Goal: Information Seeking & Learning: Learn about a topic

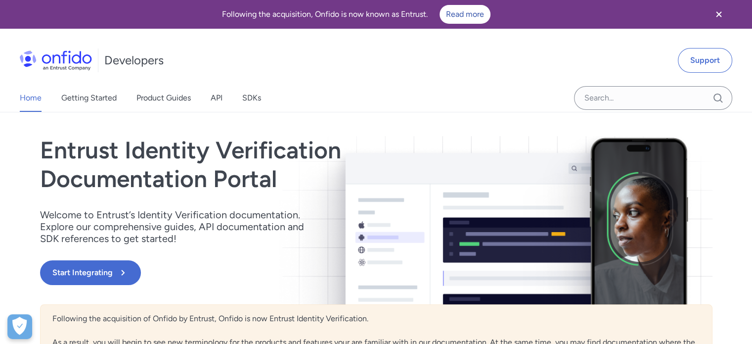
click at [721, 15] on icon "Close banner" at bounding box center [719, 14] width 12 height 12
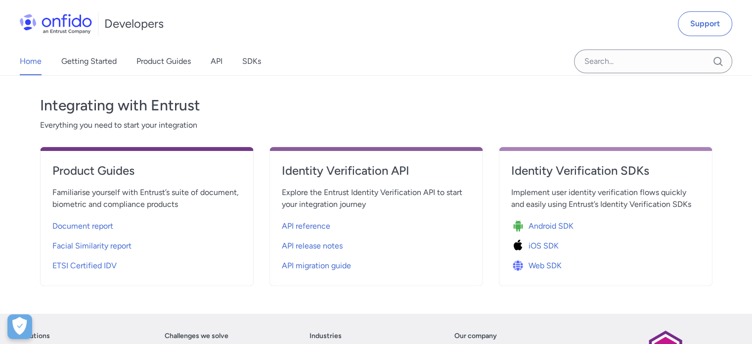
scroll to position [287, 0]
click at [222, 63] on link "API" at bounding box center [217, 61] width 12 height 28
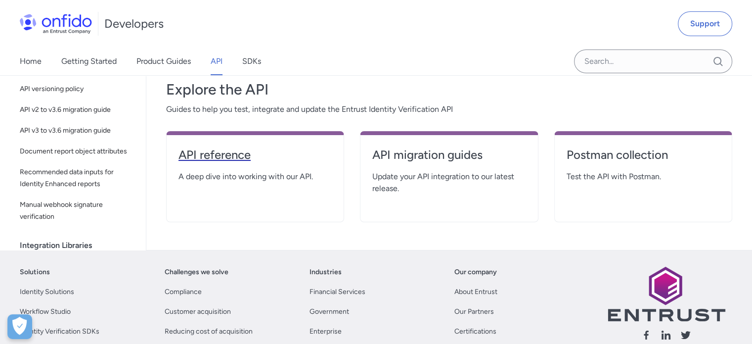
scroll to position [136, 0]
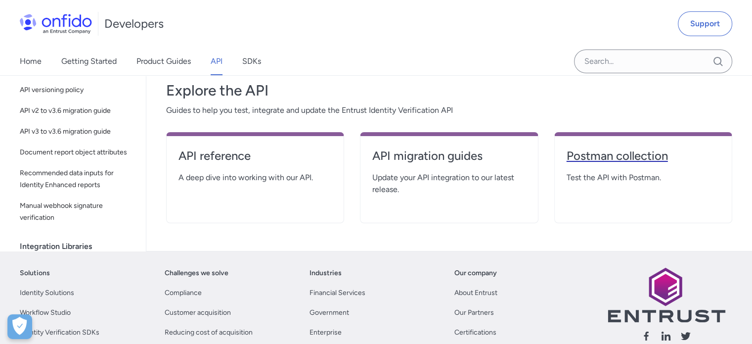
click at [608, 156] on h4 "Postman collection" at bounding box center [643, 156] width 153 height 16
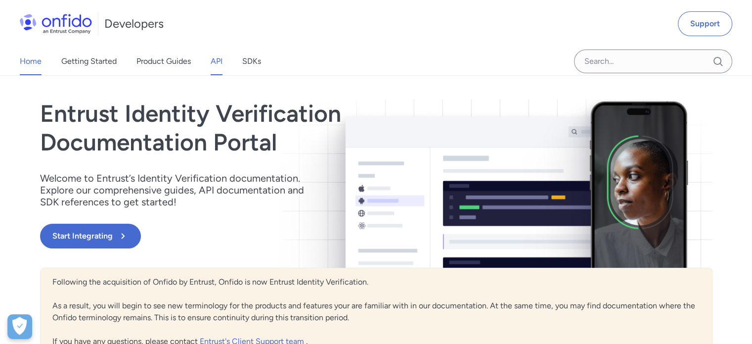
click at [218, 62] on link "API" at bounding box center [217, 61] width 12 height 28
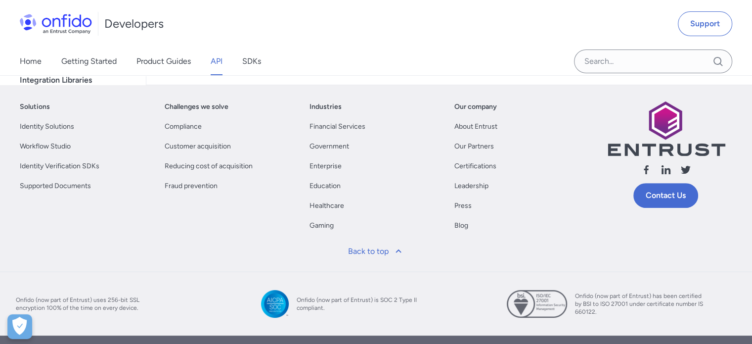
scroll to position [304, 0]
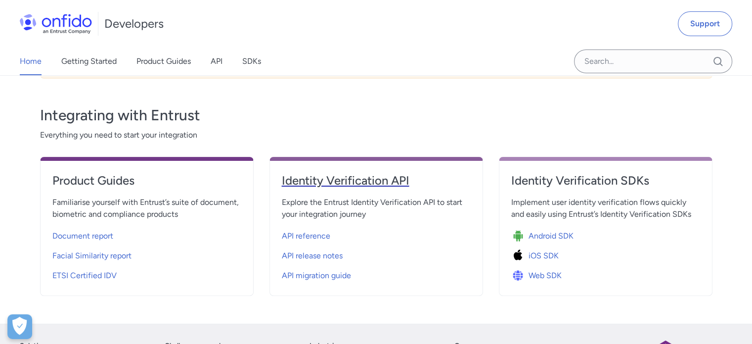
scroll to position [253, 0]
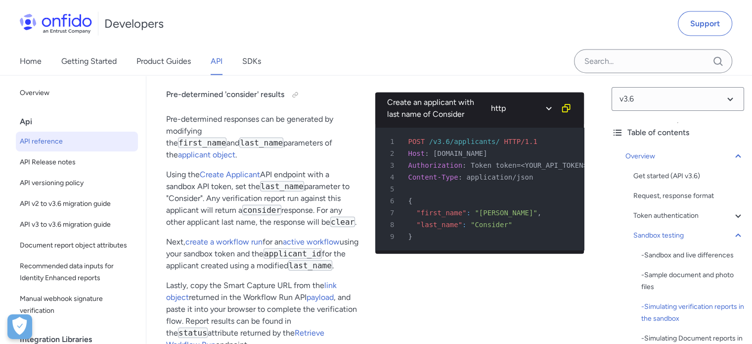
scroll to position [2300, 0]
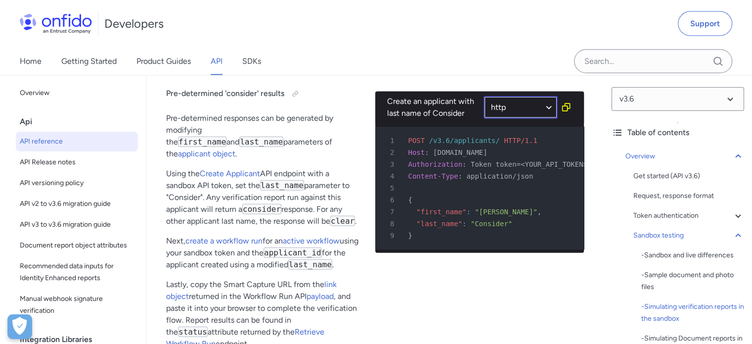
click at [542, 118] on select "ruby python php javascript java http bash" at bounding box center [521, 107] width 74 height 23
click at [484, 108] on select "ruby python php javascript java http bash" at bounding box center [521, 107] width 74 height 23
click at [465, 206] on div "6 {" at bounding box center [474, 200] width 191 height 12
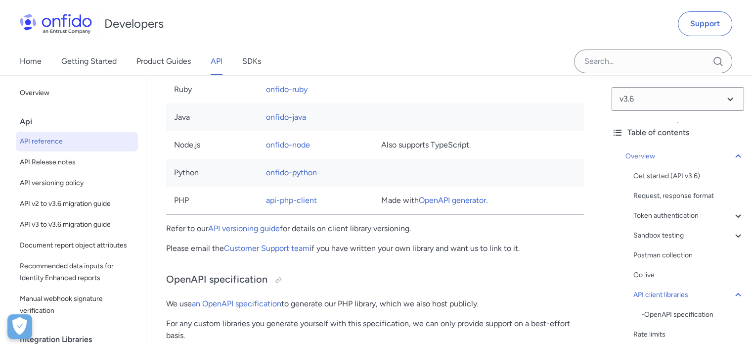
scroll to position [7438, 0]
click at [460, 205] on link "OpenAPI generator" at bounding box center [452, 200] width 67 height 9
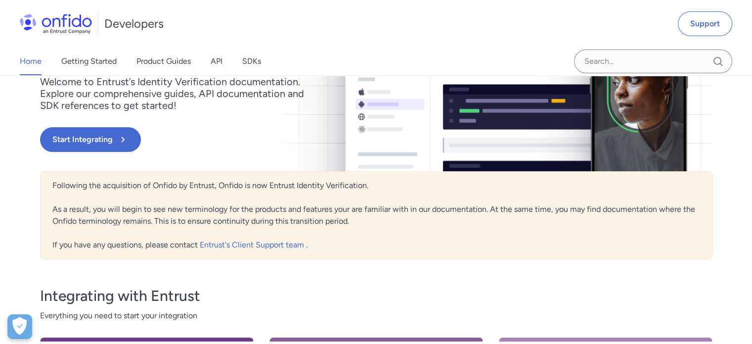
scroll to position [97, 0]
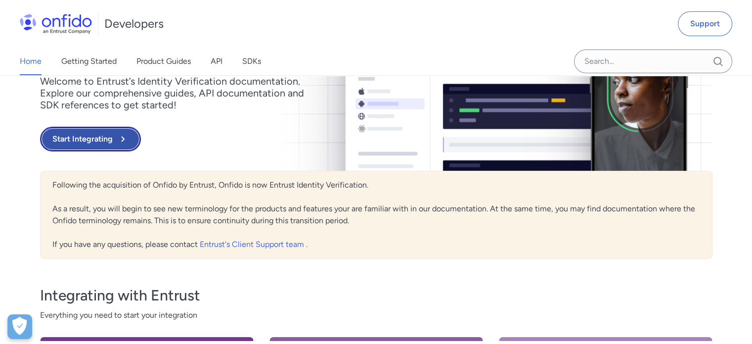
click at [121, 141] on icon at bounding box center [123, 139] width 12 height 12
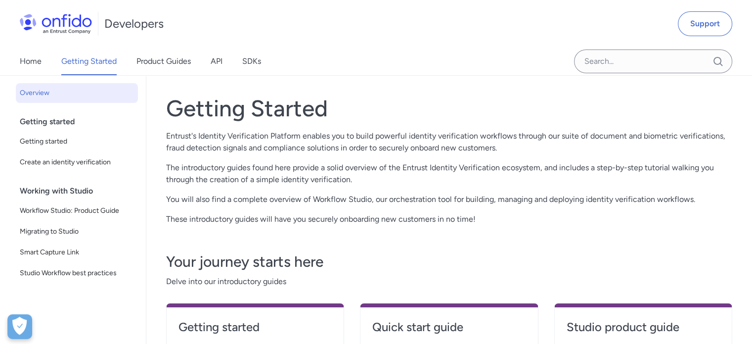
scroll to position [4, 0]
click at [221, 64] on link "API" at bounding box center [217, 61] width 12 height 28
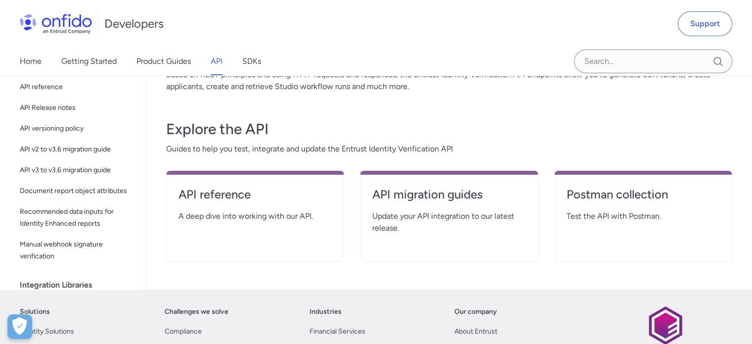
scroll to position [126, 0]
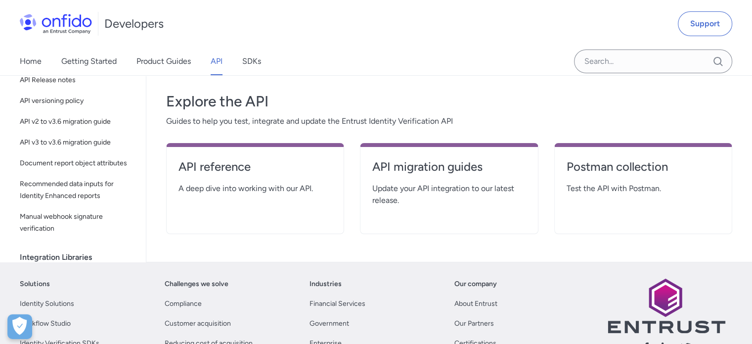
click at [617, 189] on span "Test the API with Postman." at bounding box center [643, 188] width 153 height 12
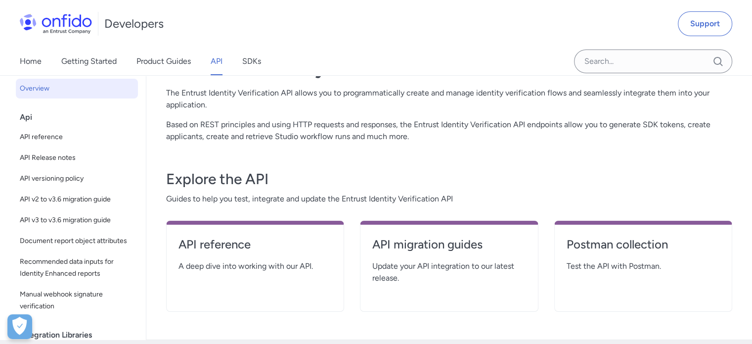
scroll to position [47, 0]
click at [259, 62] on link "SDKs" at bounding box center [251, 61] width 19 height 28
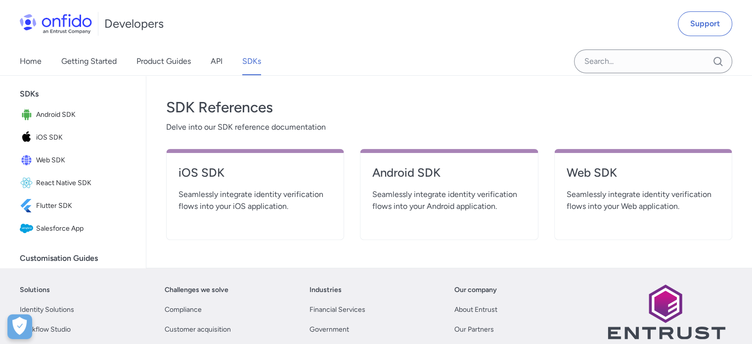
scroll to position [307, 0]
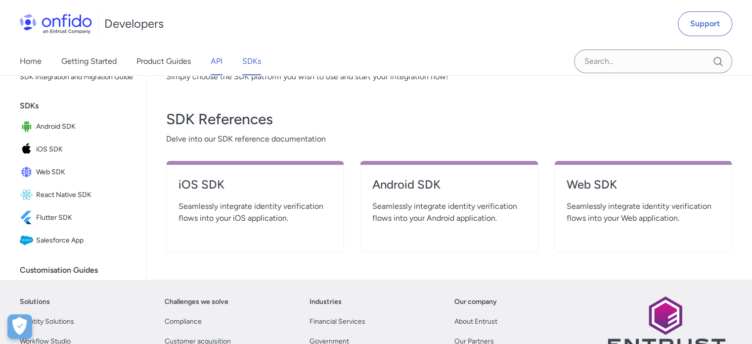
click at [222, 63] on link "API" at bounding box center [217, 61] width 12 height 28
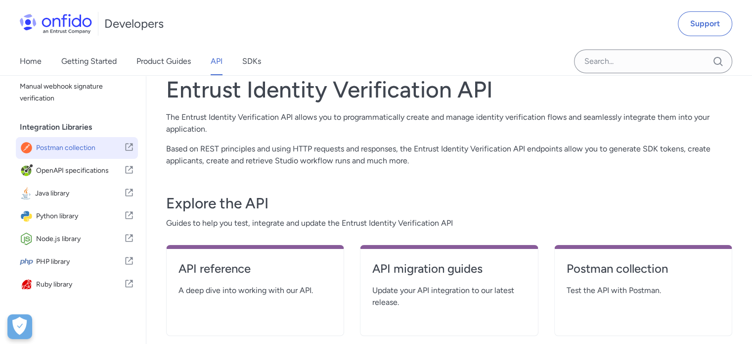
scroll to position [223, 0]
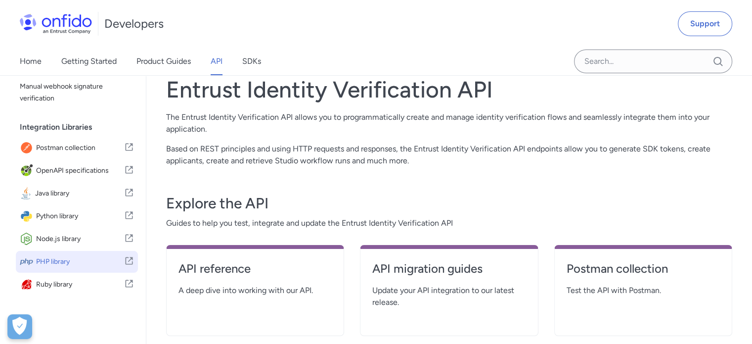
click at [71, 262] on span "PHP library" at bounding box center [80, 262] width 88 height 14
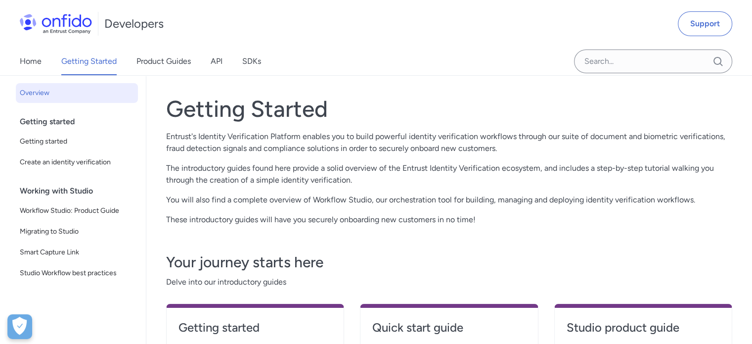
scroll to position [97, 0]
